Goal: Check status: Check status

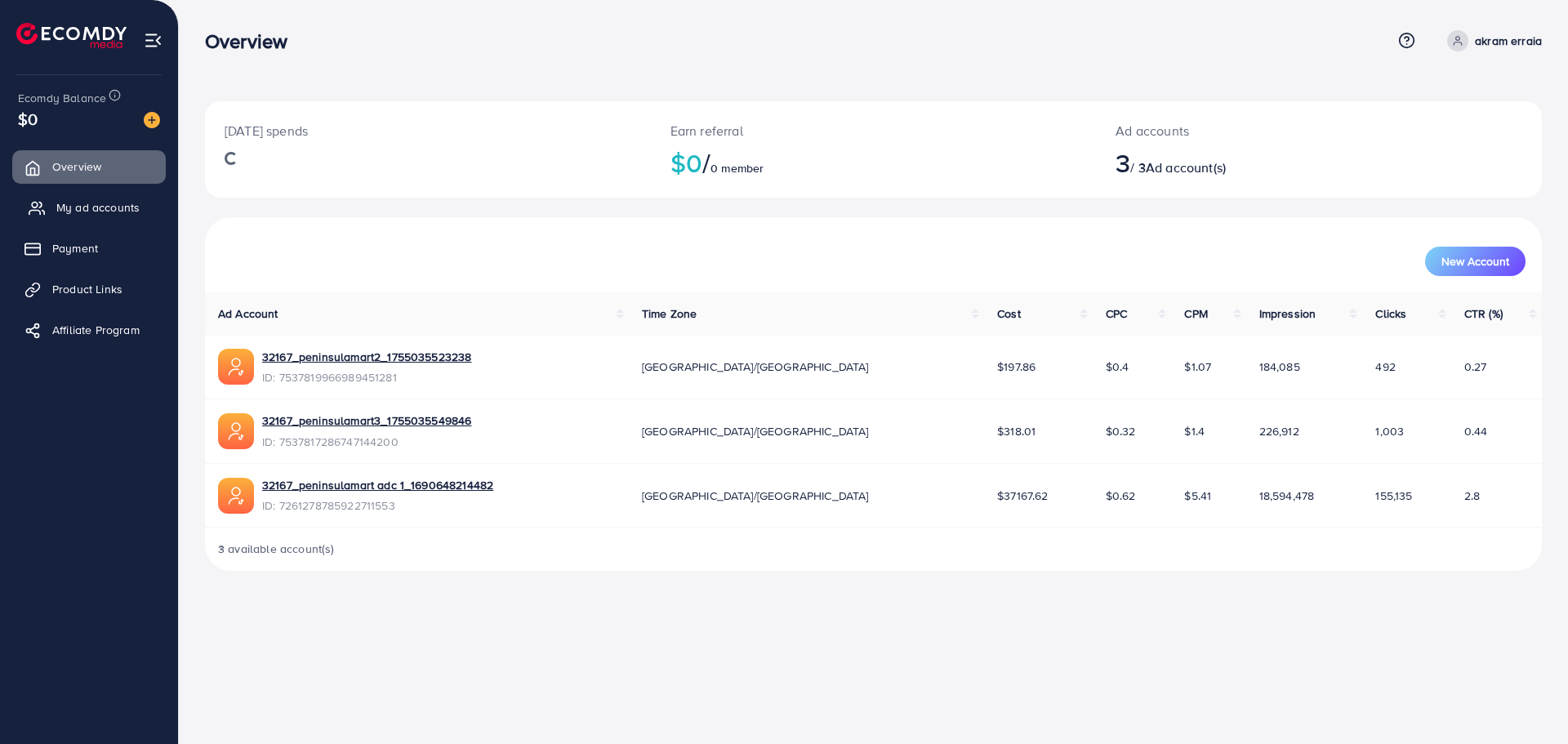
click at [121, 207] on span "My ad accounts" at bounding box center [98, 207] width 83 height 17
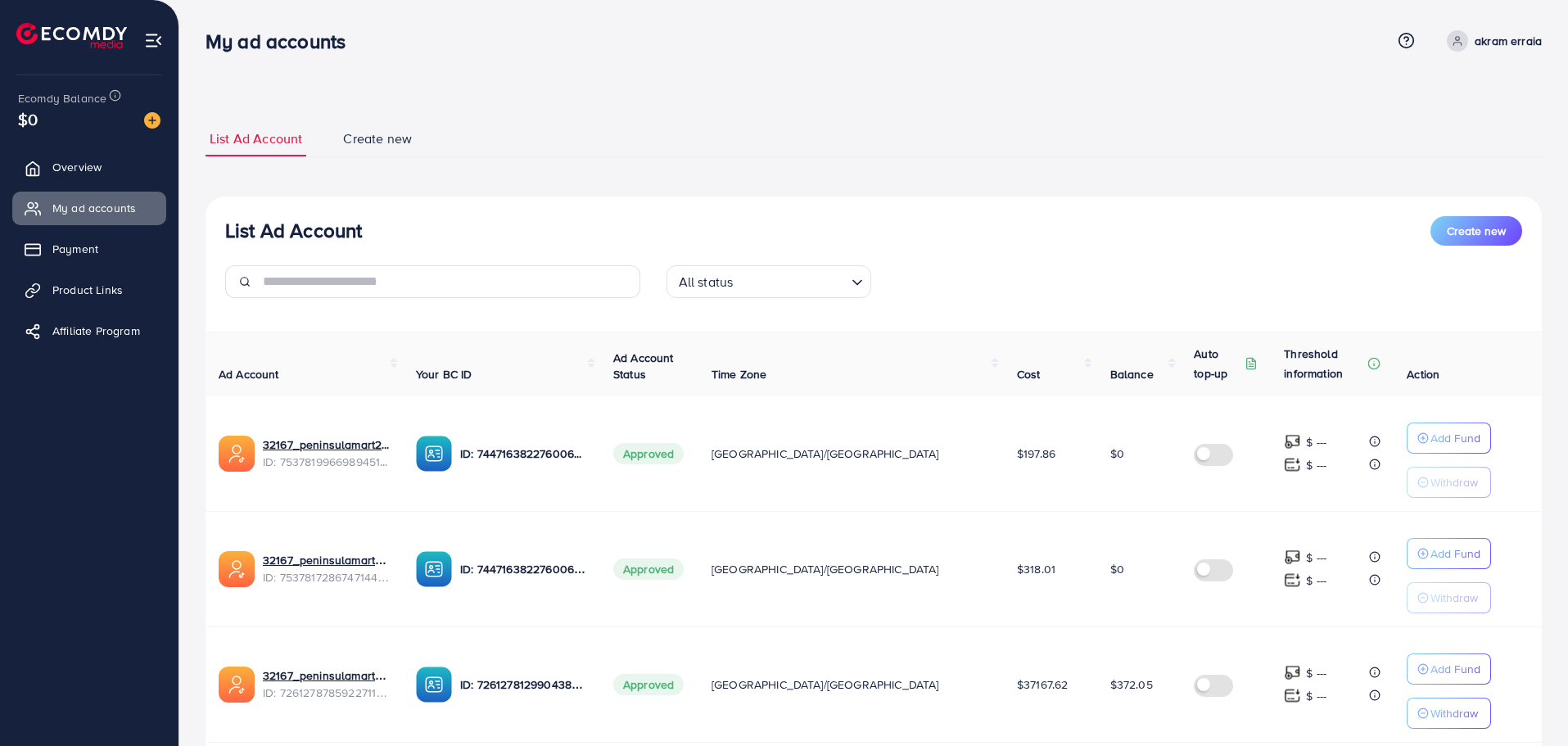
drag, startPoint x: 1063, startPoint y: 685, endPoint x: 1106, endPoint y: 684, distance: 43.0
click at [1106, 684] on td "$372.05" at bounding box center [1139, 684] width 84 height 116
copy span "372.05"
